Goal: Transaction & Acquisition: Download file/media

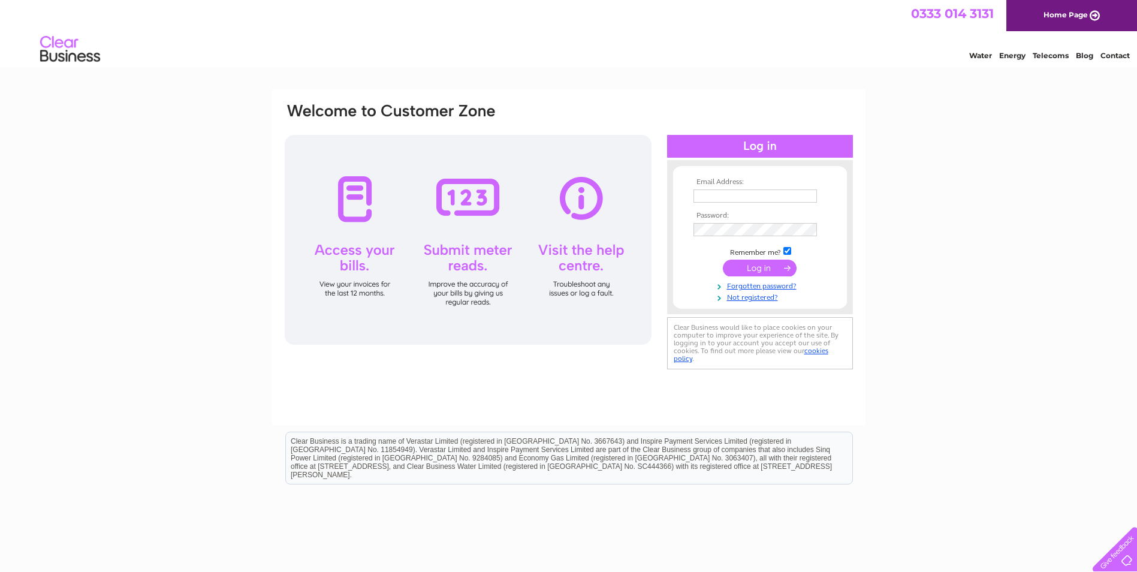
type input "barbara@gtfsl.co.uk"
click at [753, 267] on input "submit" at bounding box center [760, 267] width 74 height 17
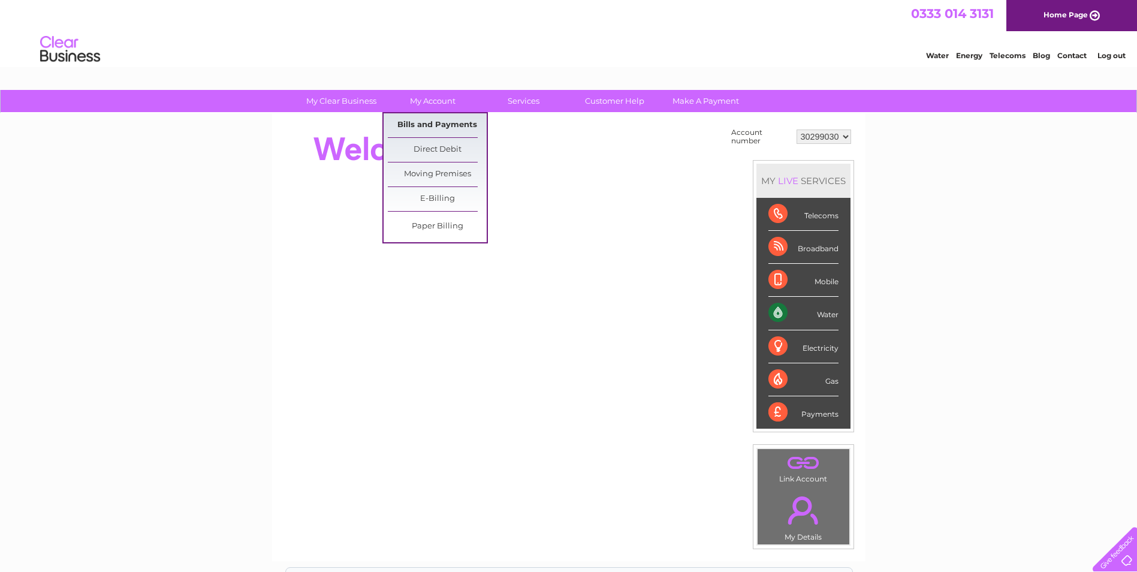
click at [435, 120] on link "Bills and Payments" at bounding box center [437, 125] width 99 height 24
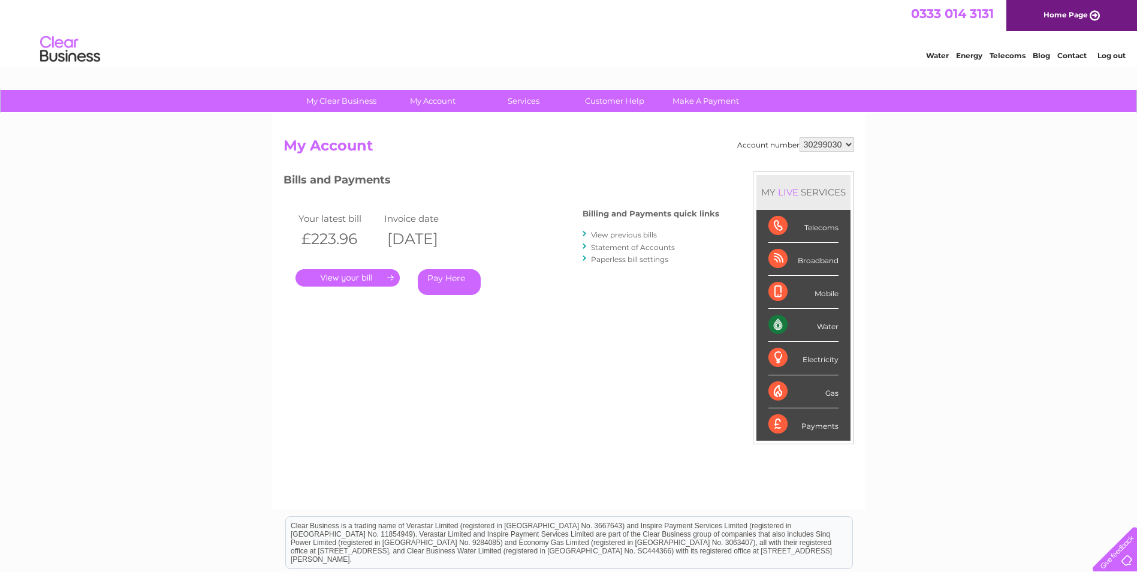
click at [365, 279] on link "." at bounding box center [347, 277] width 104 height 17
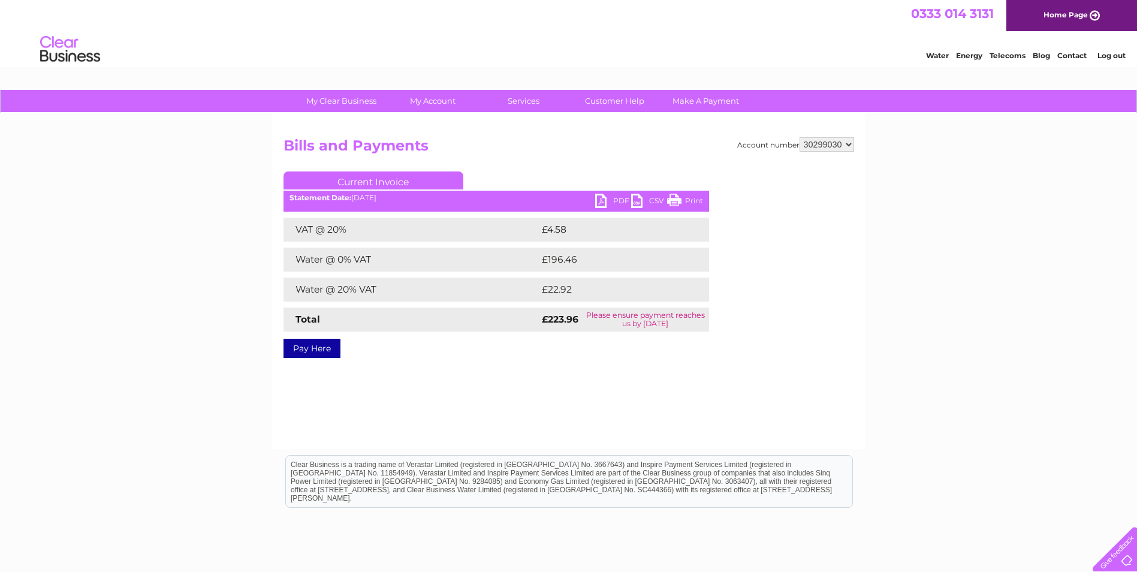
click at [606, 200] on link "PDF" at bounding box center [613, 202] width 36 height 17
click at [610, 199] on link "PDF" at bounding box center [613, 202] width 36 height 17
